Goal: Task Accomplishment & Management: Use online tool/utility

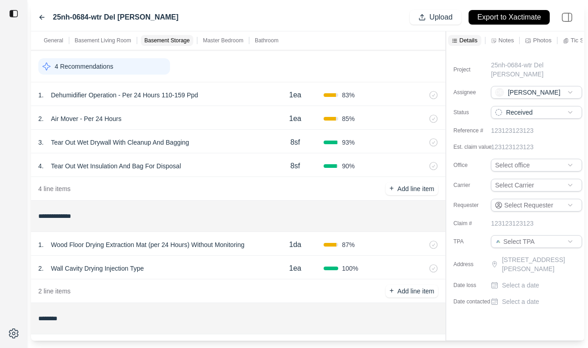
scroll to position [544, 0]
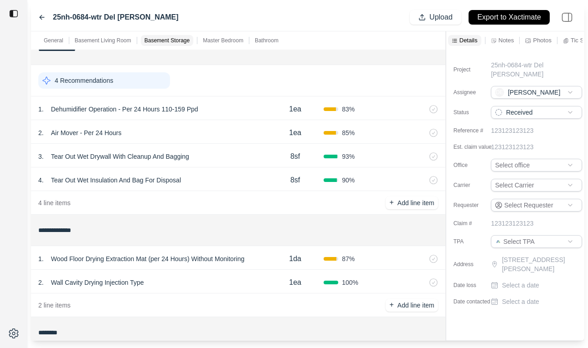
click at [263, 92] on div "4 Recommendations" at bounding box center [238, 80] width 414 height 31
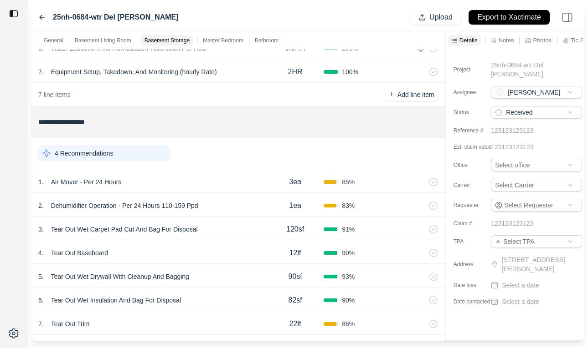
scroll to position [0, 0]
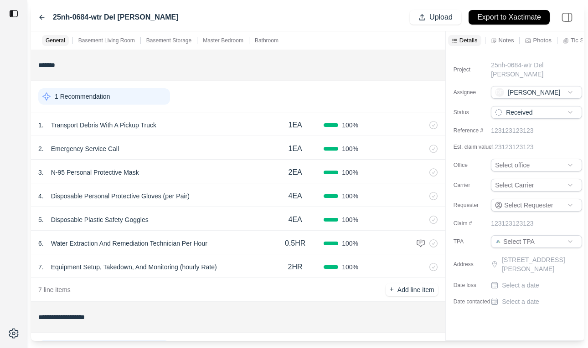
click at [41, 15] on icon at bounding box center [41, 17] width 7 height 7
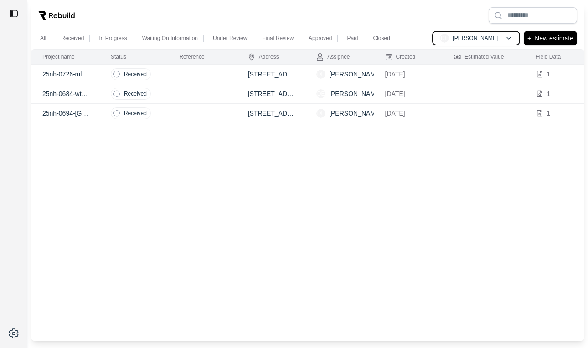
click at [485, 37] on p "[PERSON_NAME]" at bounding box center [474, 38] width 45 height 7
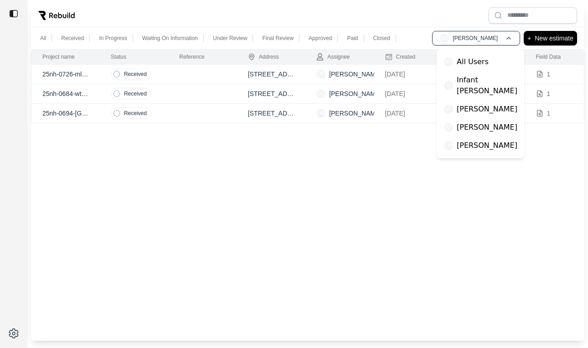
click at [465, 15] on div at bounding box center [307, 16] width 553 height 24
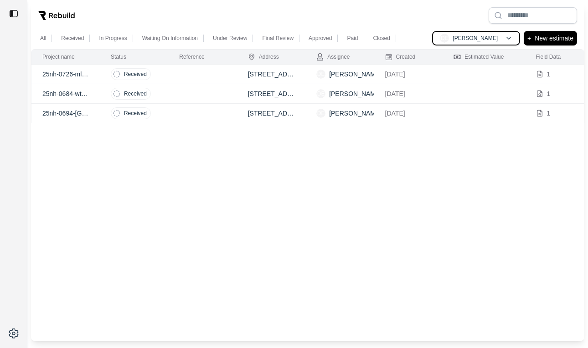
click at [484, 38] on p "[PERSON_NAME]" at bounding box center [474, 38] width 45 height 7
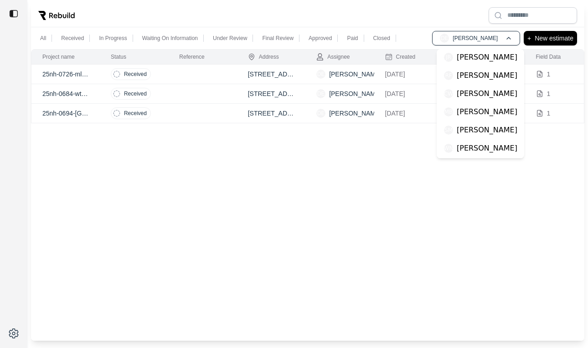
scroll to position [59, 0]
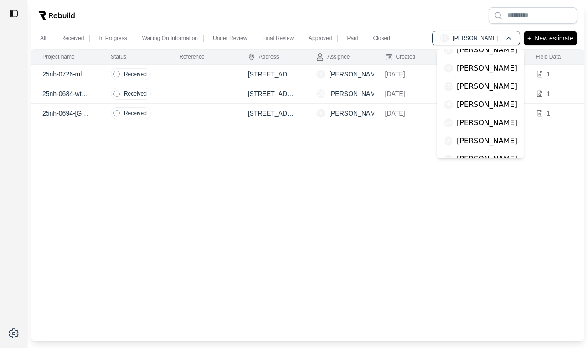
click at [483, 99] on p "[PERSON_NAME]" at bounding box center [486, 104] width 61 height 11
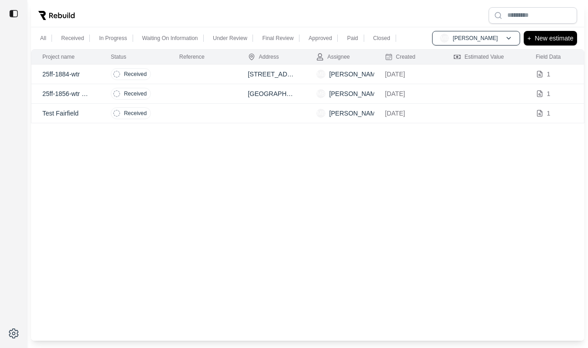
click at [206, 74] on td at bounding box center [202, 75] width 68 height 20
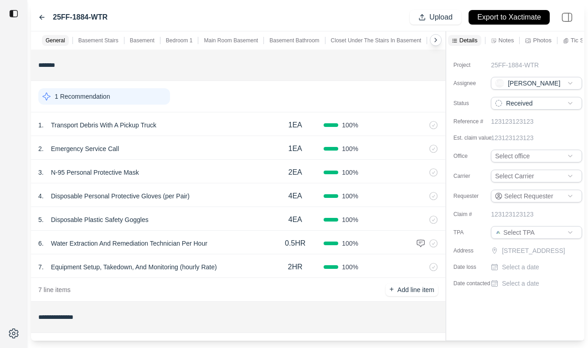
click at [520, 272] on p "Select a date" at bounding box center [520, 267] width 37 height 9
type input "**********"
click at [518, 292] on div "Project 25FF-1884-WTR Assignee MB [PERSON_NAME] Status Received Reference # 123…" at bounding box center [515, 171] width 138 height 242
click at [523, 288] on p "Select a date" at bounding box center [520, 283] width 37 height 9
type input "**********"
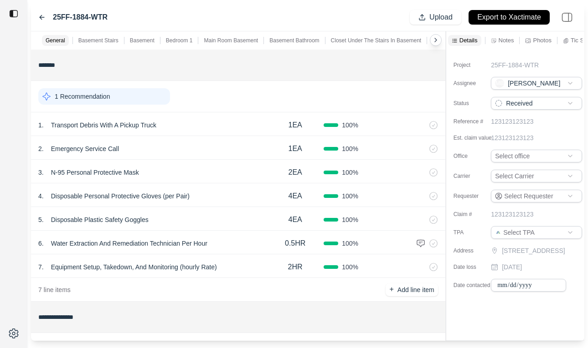
click at [478, 311] on div "**********" at bounding box center [515, 195] width 138 height 291
click at [507, 20] on p "Export to Xactimate" at bounding box center [509, 17] width 64 height 10
click at [517, 272] on p "[DATE]" at bounding box center [512, 267] width 20 height 9
type input "**********"
click at [510, 327] on div "**********" at bounding box center [515, 195] width 138 height 291
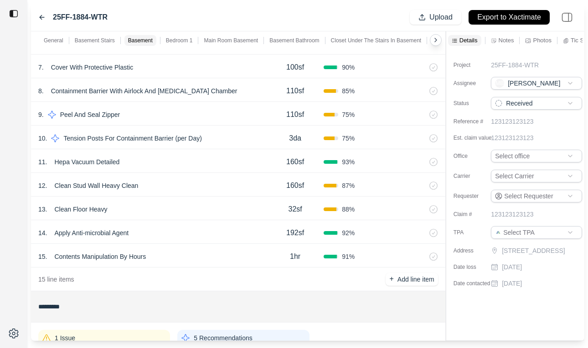
scroll to position [621, 0]
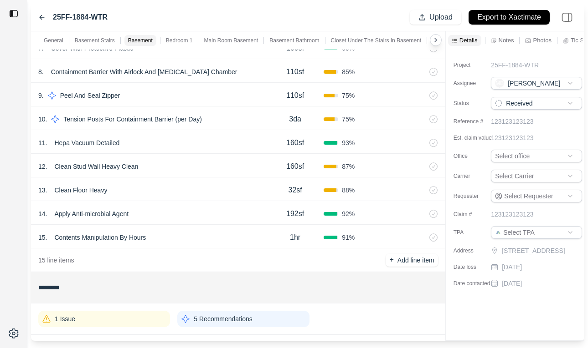
click at [251, 141] on div "11 . Hepa Vacuum Detailed" at bounding box center [152, 143] width 228 height 13
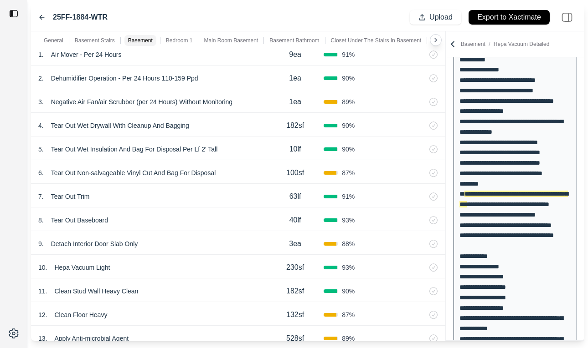
scroll to position [979, 0]
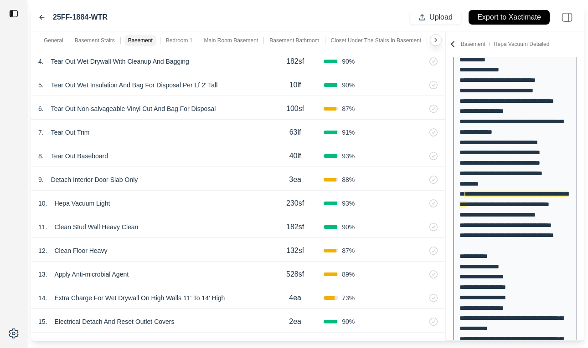
click at [211, 170] on div "9 . Detach Interior Door Slab Only 3ea 88 %" at bounding box center [238, 179] width 414 height 24
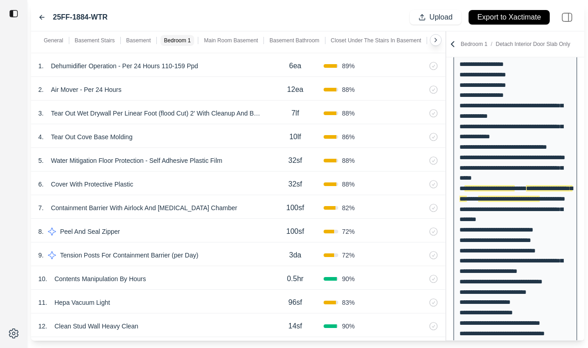
scroll to position [3005, 0]
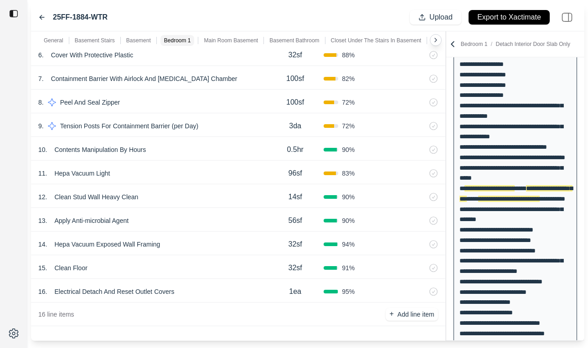
click at [212, 157] on div "10 . Contents Manipulation By Hours 0.5hr 90 %" at bounding box center [238, 149] width 414 height 24
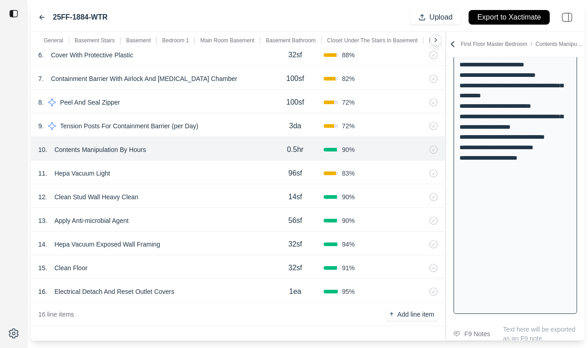
scroll to position [1896, 0]
click at [228, 290] on div "16 . Electrical Detach And Reset Outlet Covers" at bounding box center [152, 292] width 228 height 13
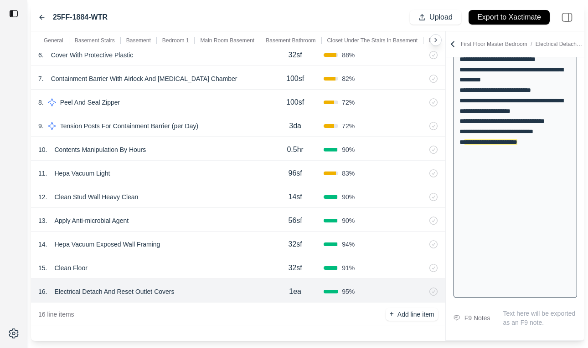
scroll to position [1913, 0]
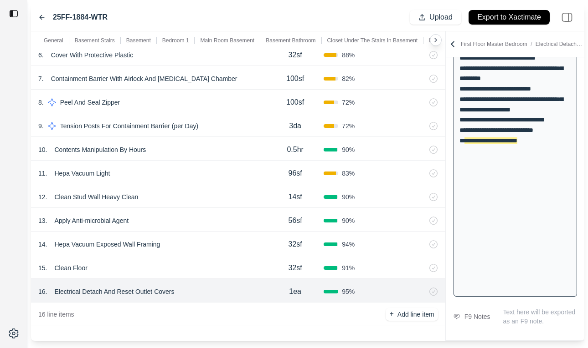
click at [216, 276] on div "15 . Clean Floor 32sf 91 %" at bounding box center [238, 268] width 414 height 24
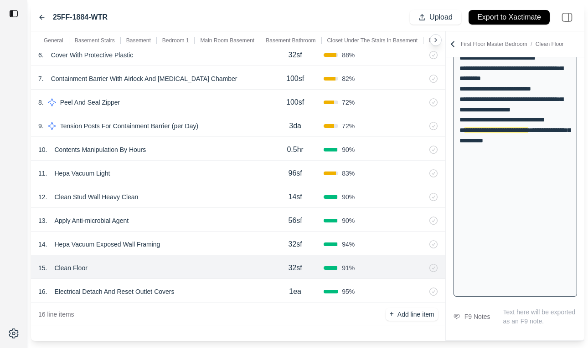
click at [226, 248] on div "14 . Hepa Vacuum Exposed Wall Framing" at bounding box center [152, 244] width 228 height 13
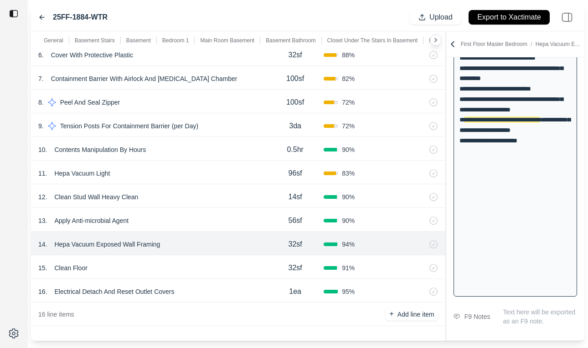
click at [229, 220] on div "13 . Apply Anti-microbial Agent" at bounding box center [152, 221] width 228 height 13
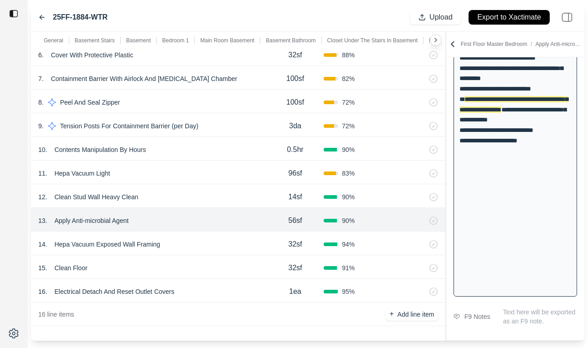
click at [236, 190] on div "12 . Clean Stud Wall Heavy Clean 14sf 90 %" at bounding box center [238, 196] width 414 height 24
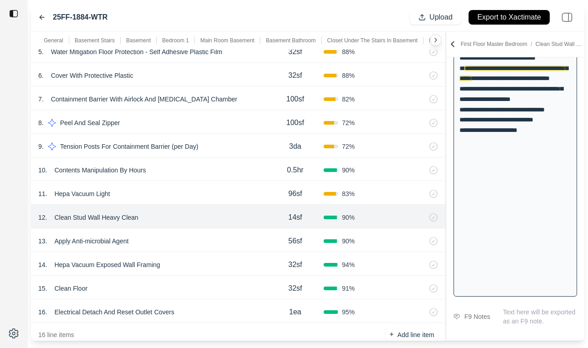
scroll to position [2976, 0]
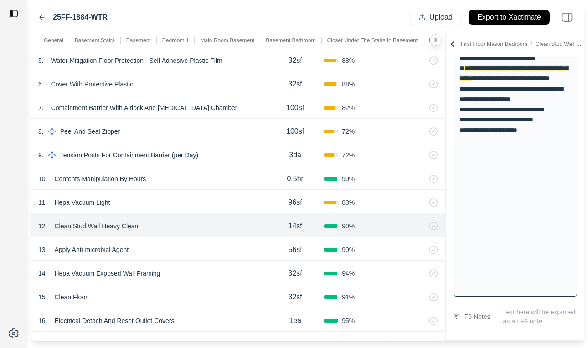
click at [220, 212] on div "11 . Hepa Vacuum Light 96sf 83 %" at bounding box center [238, 202] width 414 height 24
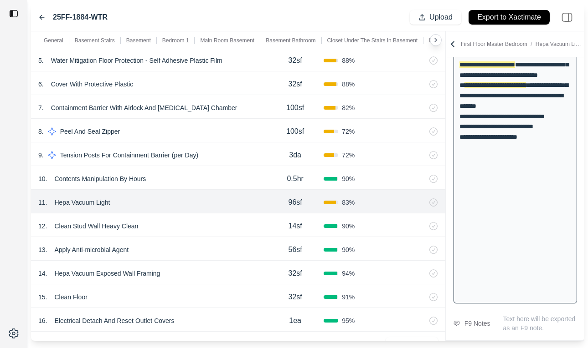
scroll to position [2955, 0]
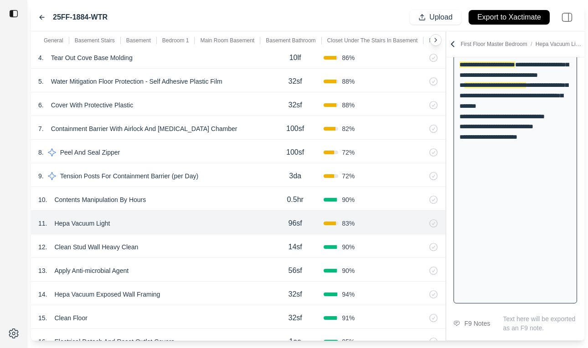
click at [220, 205] on div "10 . Contents Manipulation By Hours" at bounding box center [152, 200] width 228 height 13
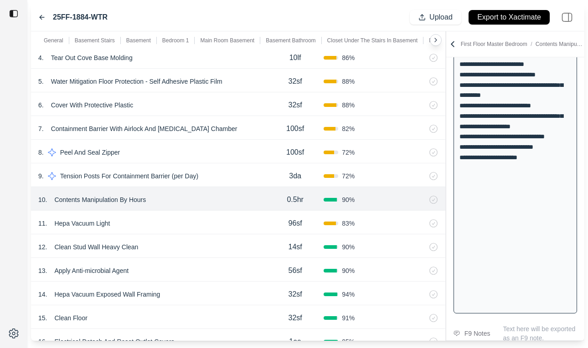
click at [231, 177] on div "9 . Tension Posts For Containment Barrier (per Day)" at bounding box center [152, 176] width 228 height 13
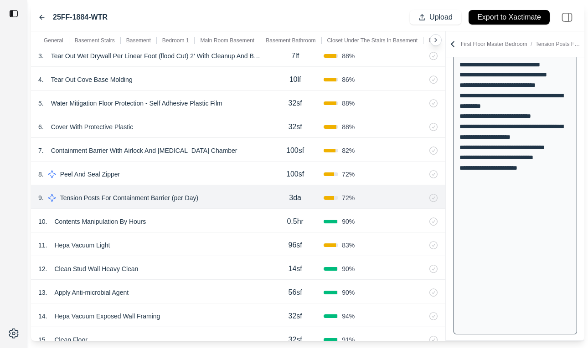
scroll to position [2933, 0]
click at [240, 155] on div "7 . Containment Barrier With Airlock And [MEDICAL_DATA] Chamber" at bounding box center [152, 151] width 228 height 13
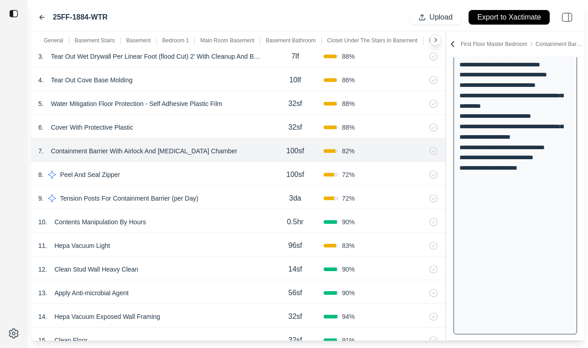
scroll to position [2896, 0]
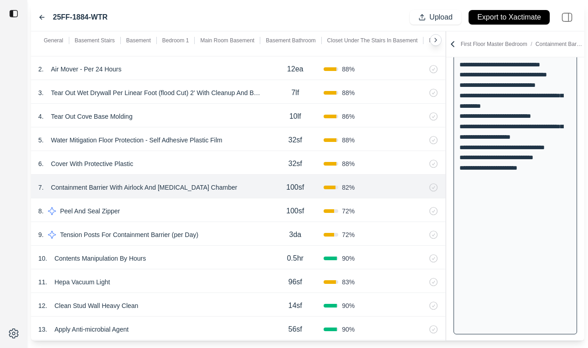
click at [254, 153] on div "6 . Cover With Protective Plastic 32sf 88 %" at bounding box center [238, 163] width 414 height 24
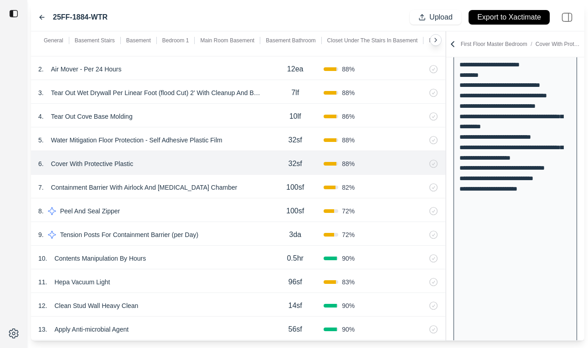
click at [259, 130] on div "5 . Water Mitigation Floor Protection - Self Adhesive Plastic Film 32sf 88 %" at bounding box center [238, 140] width 414 height 24
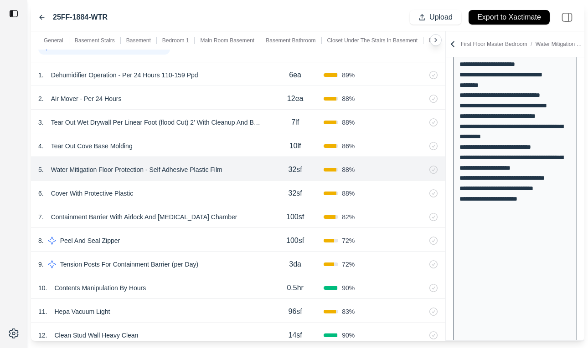
scroll to position [2854, 0]
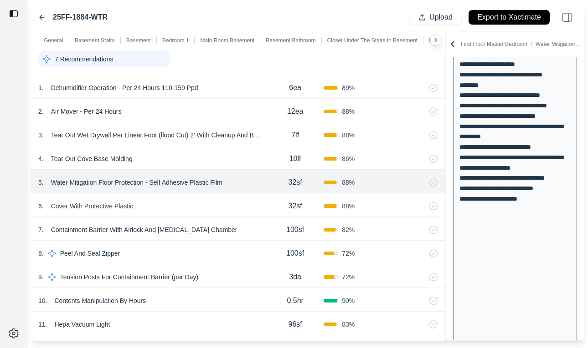
click at [227, 152] on div "4 . [GEOGRAPHIC_DATA] Molding 10lf 86 %" at bounding box center [238, 158] width 414 height 24
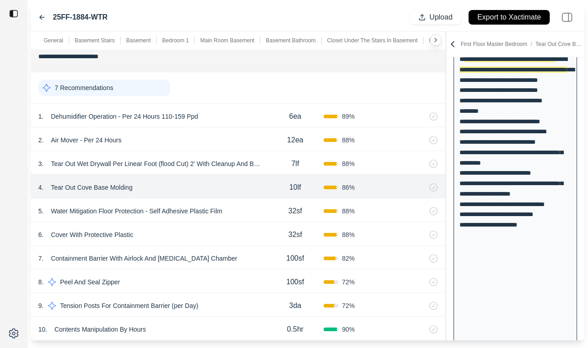
scroll to position [2824, 0]
click at [271, 166] on div "7lf" at bounding box center [294, 165] width 57 height 18
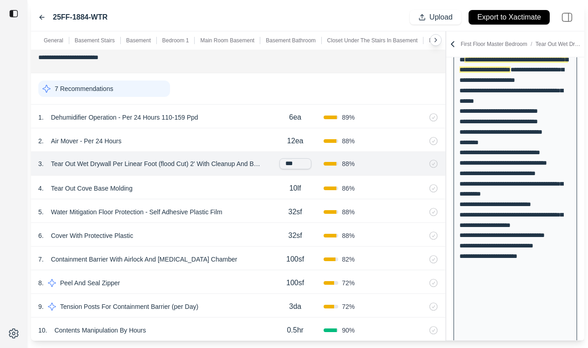
click at [270, 141] on div "12ea" at bounding box center [294, 141] width 57 height 18
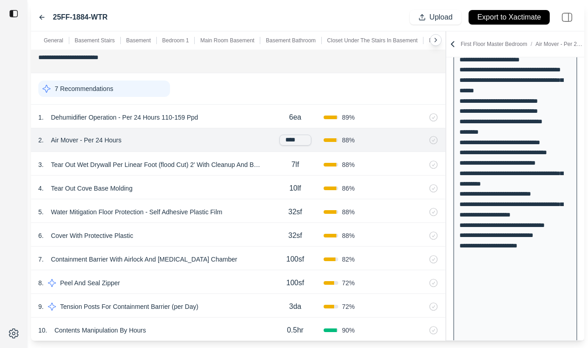
scroll to position [0, 0]
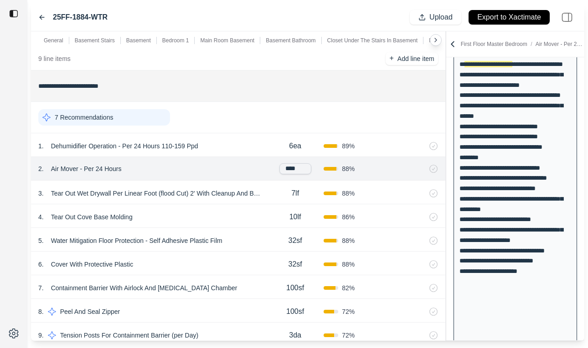
click at [266, 150] on div "1 . Dehumidifier Operation - Per 24 Hours 110-159 Ppd" at bounding box center [152, 146] width 228 height 13
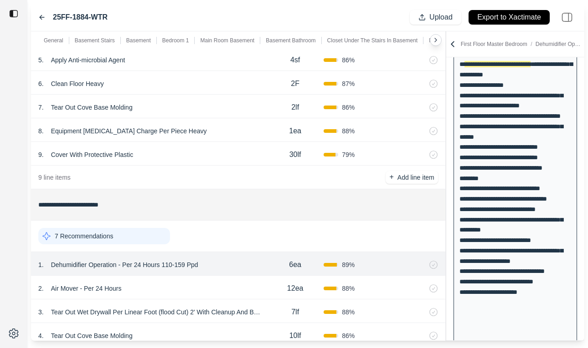
click at [228, 151] on div "9 . Cover With Protective Plastic" at bounding box center [152, 155] width 228 height 13
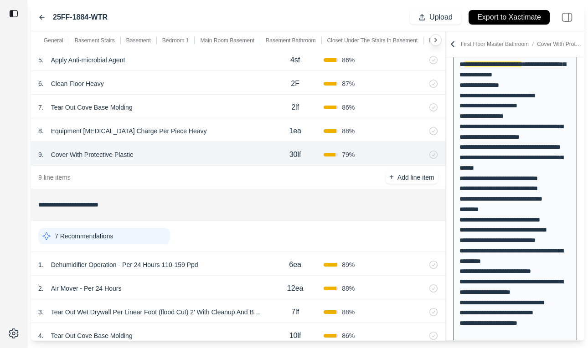
click at [220, 132] on div "8 . Equipment [MEDICAL_DATA] Charge Per Piece Heavy" at bounding box center [152, 131] width 228 height 13
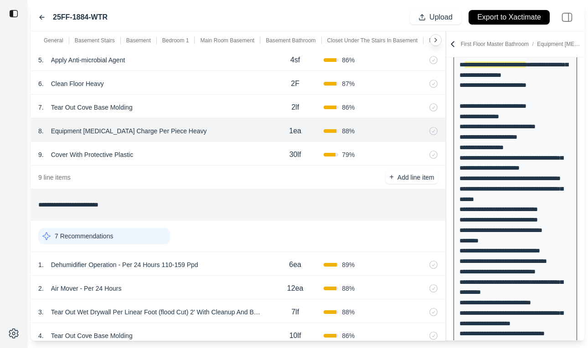
click at [210, 111] on div "7 . Tear Out Cove Base Molding" at bounding box center [152, 107] width 228 height 13
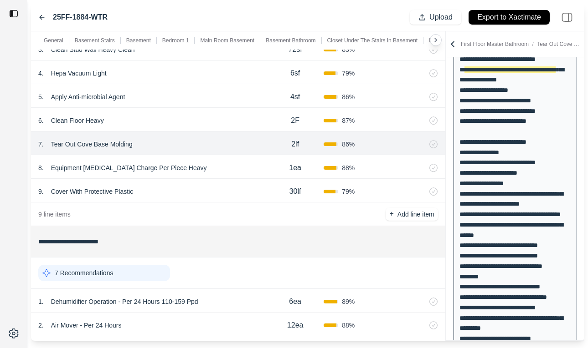
click at [199, 121] on div "6 . Clean Floor Heavy" at bounding box center [152, 120] width 228 height 13
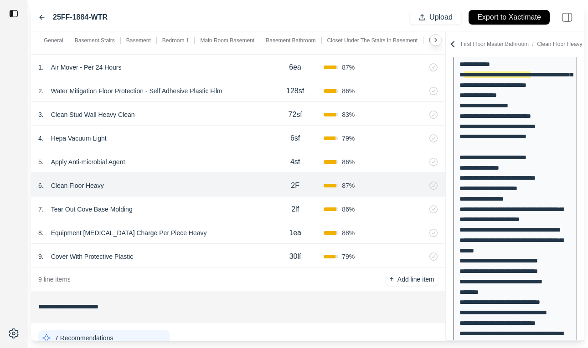
click at [191, 143] on div "4 . Hepa Vacuum Light" at bounding box center [152, 138] width 228 height 13
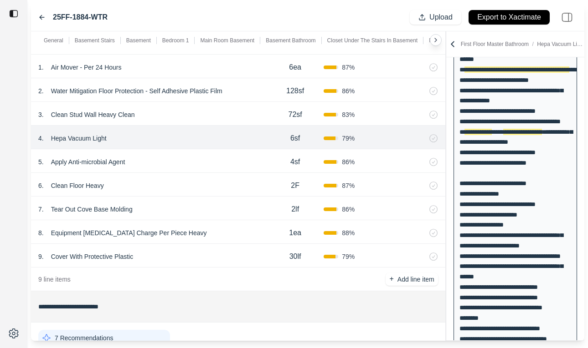
click at [188, 164] on div "5 . Apply Anti-microbial Agent" at bounding box center [152, 162] width 228 height 13
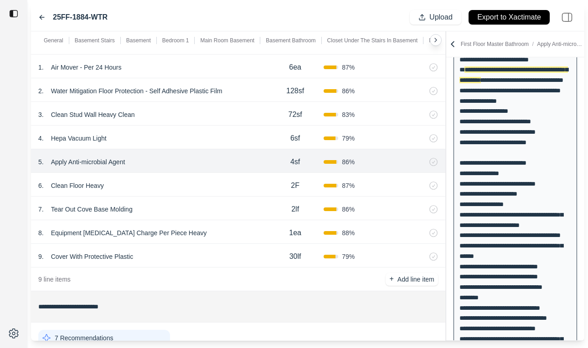
click at [198, 123] on div "3 . Clean Stud Wall Heavy Clean 72sf 83 %" at bounding box center [238, 114] width 414 height 24
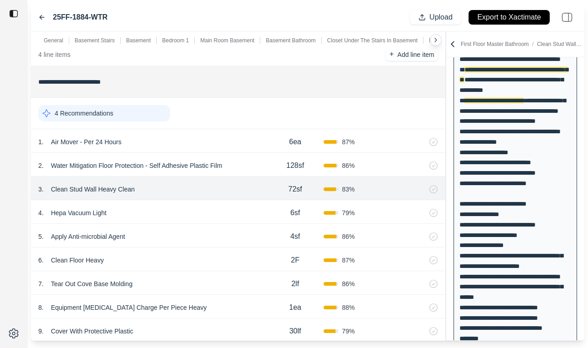
click at [451, 46] on icon at bounding box center [452, 44] width 9 height 9
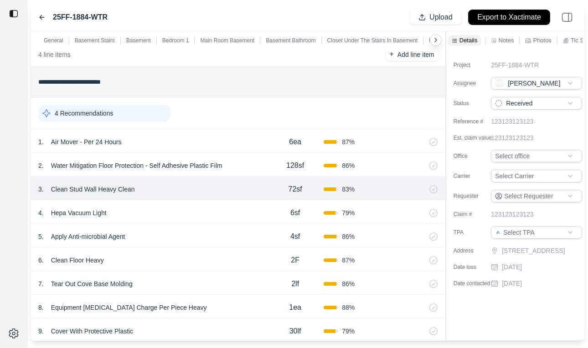
click at [495, 13] on p "Export to Xactimate" at bounding box center [509, 17] width 64 height 10
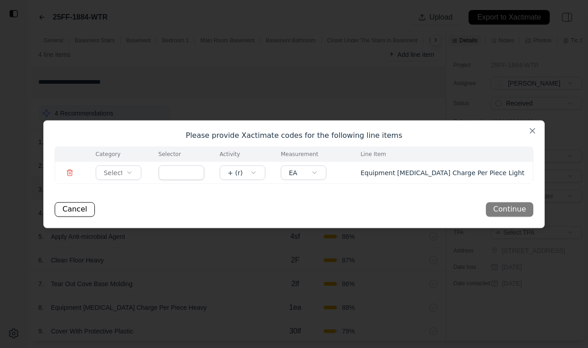
click at [114, 171] on body "**********" at bounding box center [294, 174] width 588 height 348
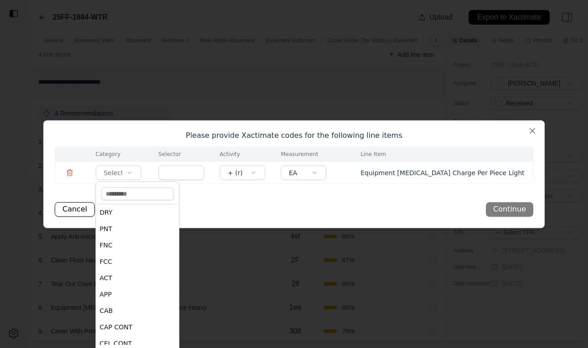
click at [250, 184] on div at bounding box center [294, 174] width 588 height 348
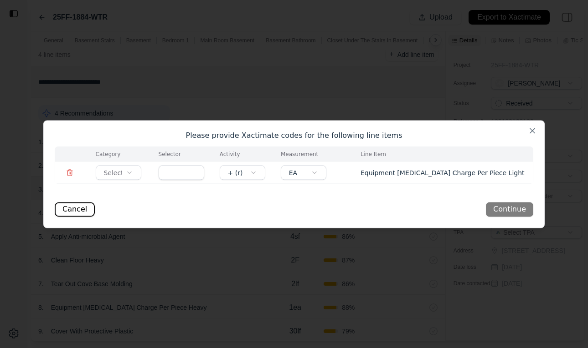
click at [84, 206] on button "Cancel" at bounding box center [75, 209] width 40 height 15
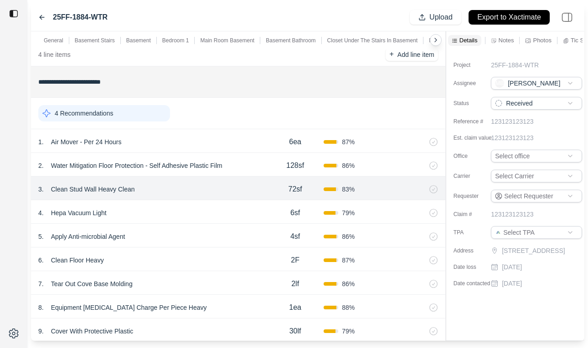
scroll to position [2521, 0]
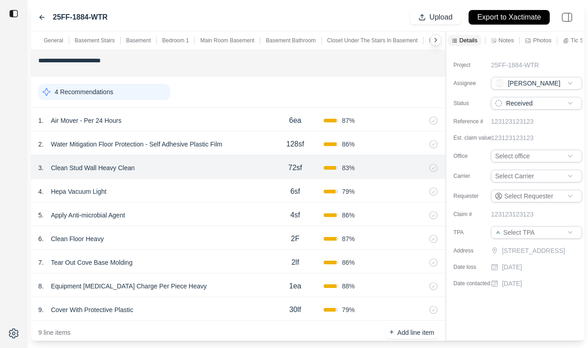
click at [222, 289] on div "8 . Equipment [MEDICAL_DATA] Charge Per Piece Heavy" at bounding box center [152, 286] width 228 height 13
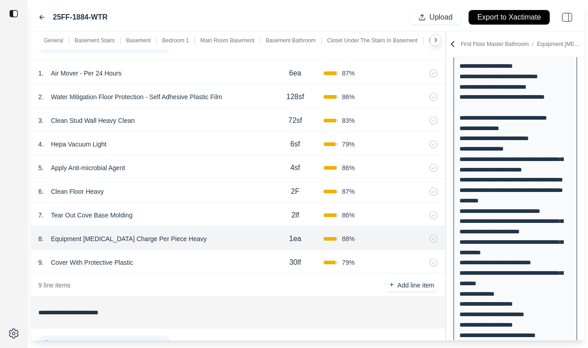
scroll to position [2571, 0]
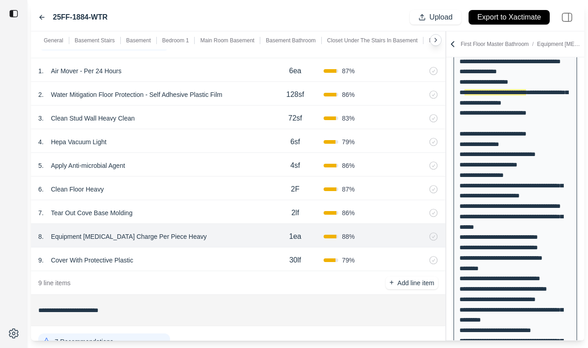
click at [171, 238] on p "Equipment [MEDICAL_DATA] Charge Per Piece Heavy" at bounding box center [128, 237] width 163 height 13
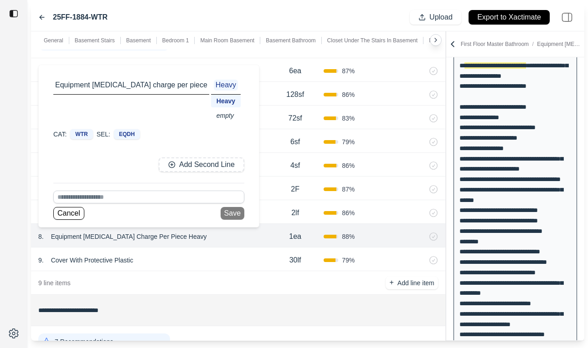
scroll to position [1699, 0]
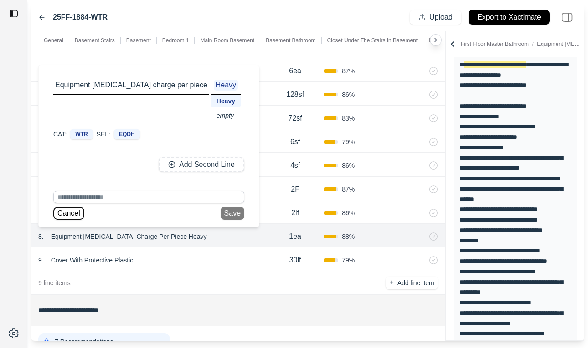
click at [77, 215] on button "Cancel" at bounding box center [68, 213] width 31 height 13
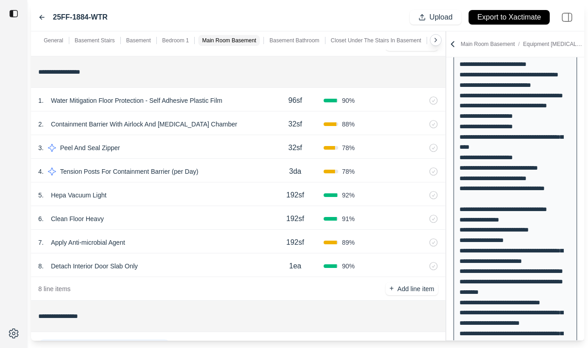
scroll to position [2187, 0]
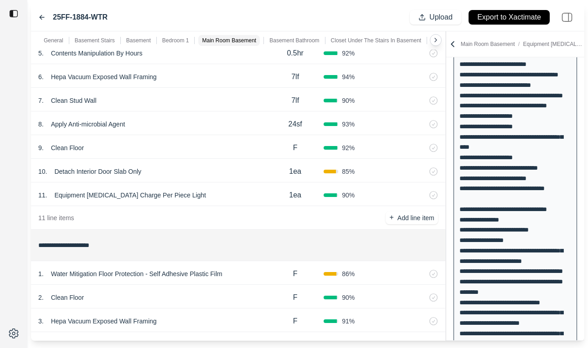
click at [225, 220] on div "11 line items + Add line item" at bounding box center [238, 218] width 414 height 24
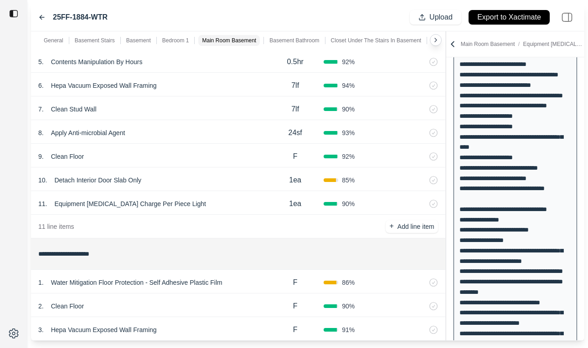
click at [230, 208] on div "11 . Equipment [MEDICAL_DATA] Charge Per Piece Light" at bounding box center [152, 204] width 228 height 13
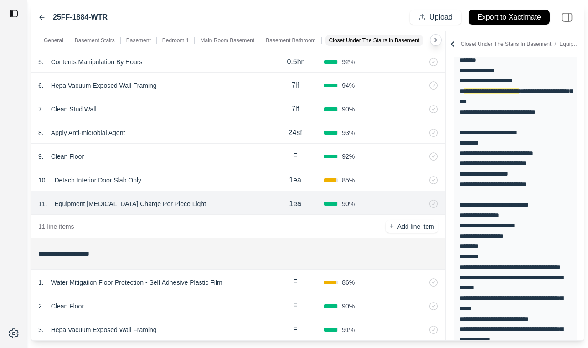
scroll to position [1468, 0]
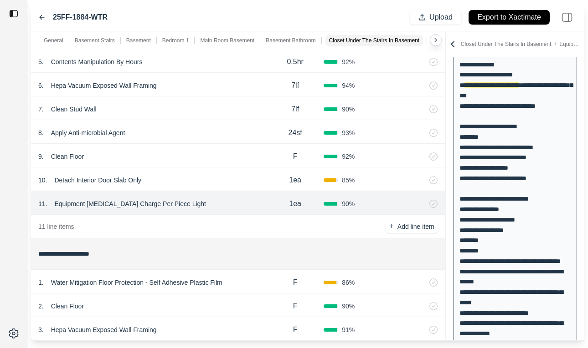
click at [164, 205] on p "Equipment [MEDICAL_DATA] Charge Per Piece Light" at bounding box center [130, 204] width 159 height 13
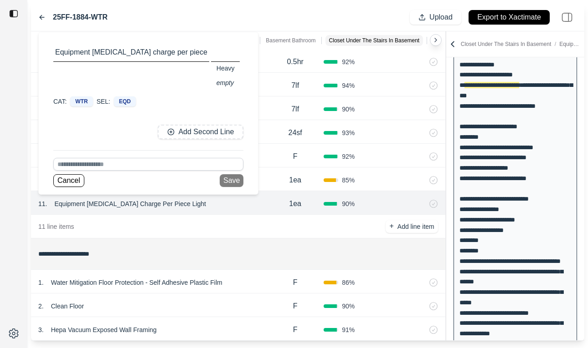
click at [207, 17] on div "25FF-1884-WTR Upload Export to Xactimate" at bounding box center [307, 18] width 553 height 28
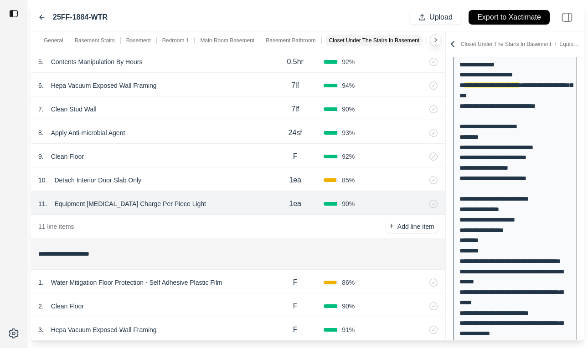
click at [451, 38] on div "Closet Under The Stairs In Basement / Equipment [MEDICAL_DATA] Charge Per Piece…" at bounding box center [515, 44] width 138 height 26
click at [451, 42] on icon at bounding box center [452, 44] width 9 height 9
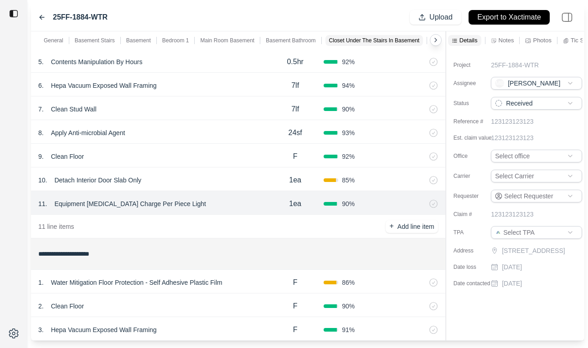
scroll to position [0, 0]
click at [502, 20] on p "Export to Xactimate" at bounding box center [509, 17] width 64 height 10
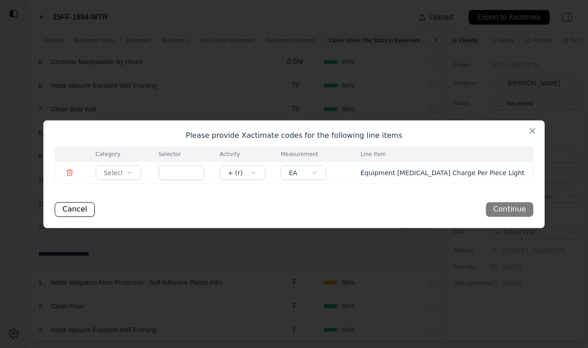
click at [71, 173] on icon at bounding box center [69, 172] width 7 height 7
click at [516, 207] on button "Continue" at bounding box center [509, 209] width 47 height 15
